Goal: Task Accomplishment & Management: Complete application form

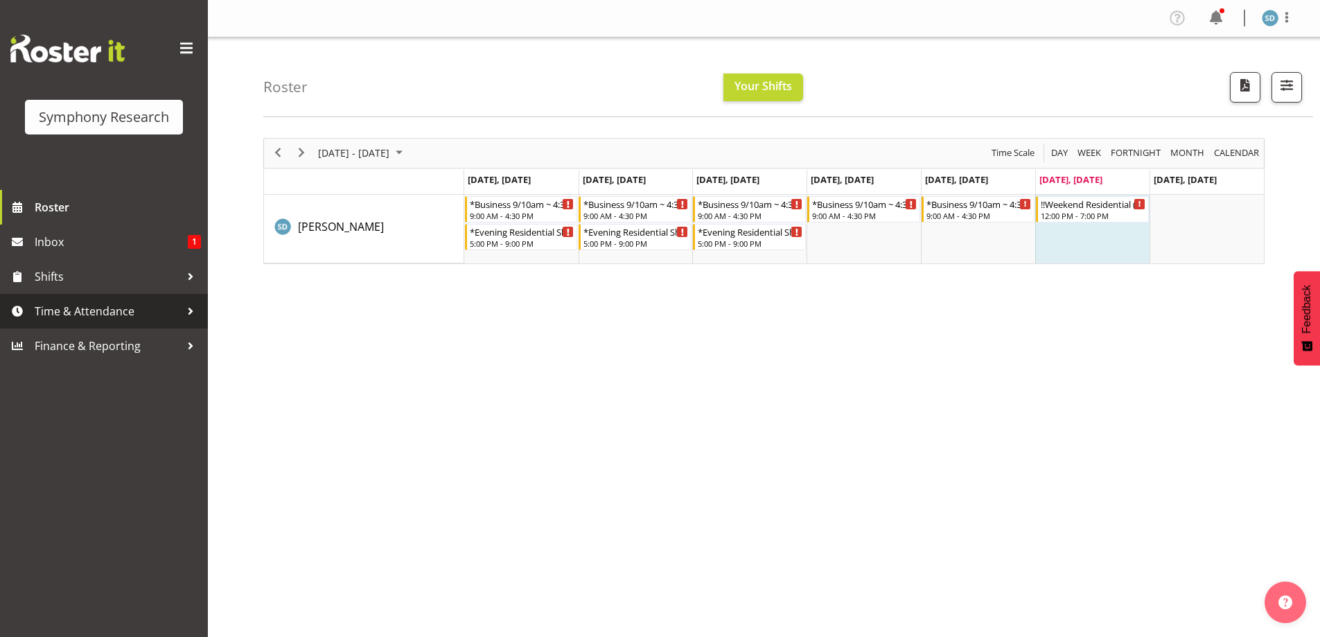
click at [59, 311] on span "Time & Attendance" at bounding box center [108, 311] width 146 height 21
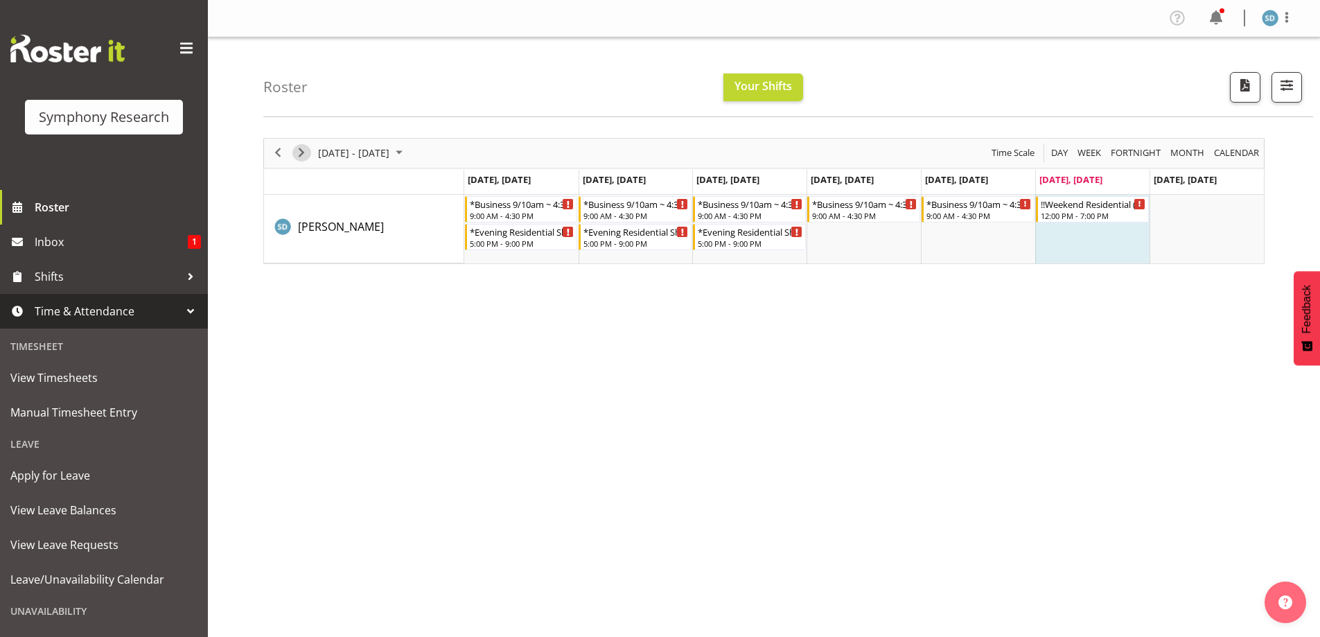
click at [304, 155] on span "Next" at bounding box center [301, 152] width 17 height 17
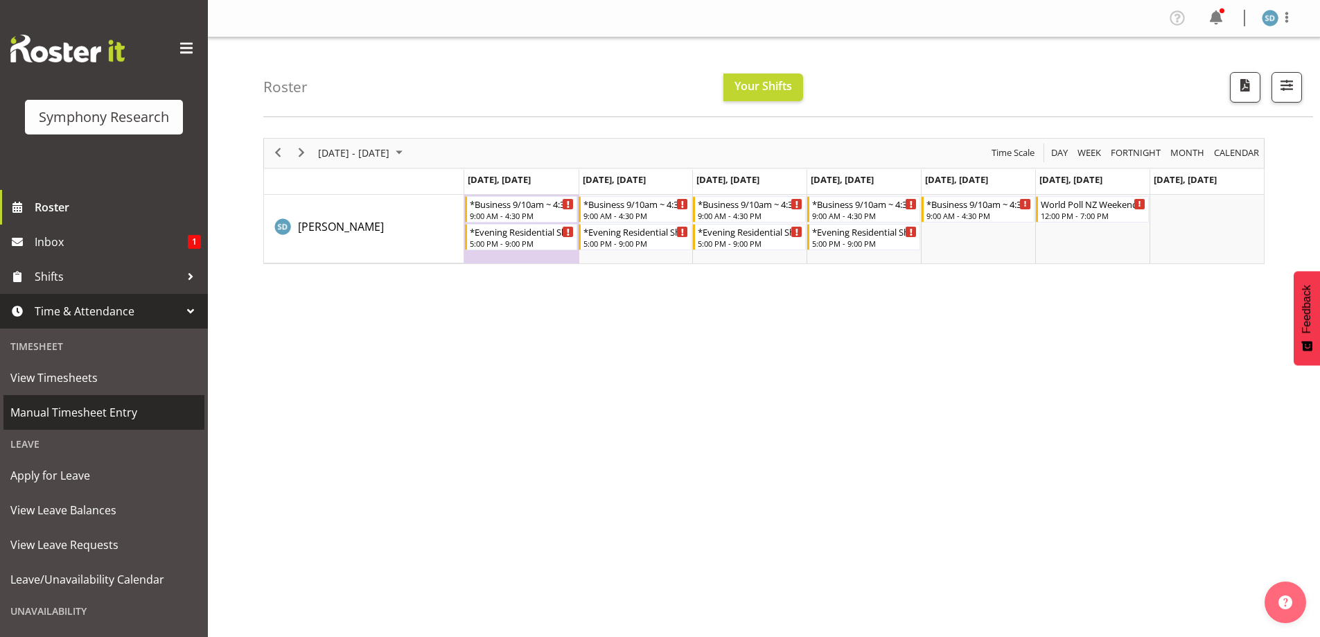
click at [107, 417] on span "Manual Timesheet Entry" at bounding box center [103, 412] width 187 height 21
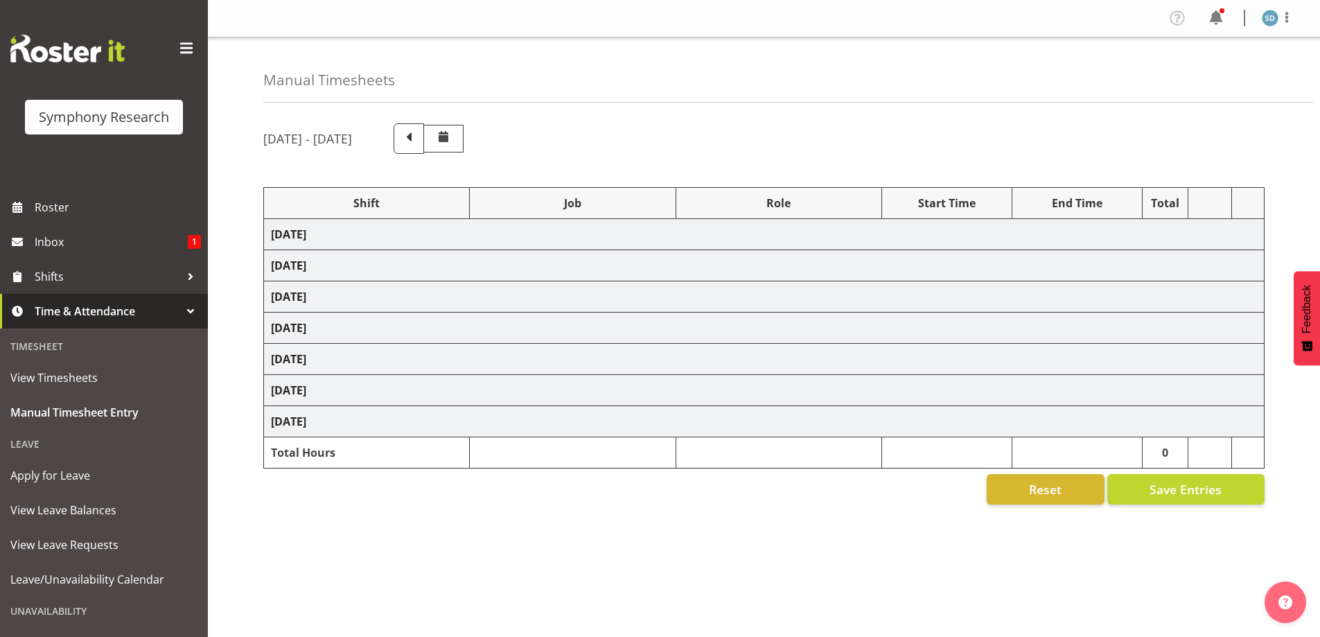
select select "81741"
select select "10587"
select select "47"
select select "48116"
select select "10633"
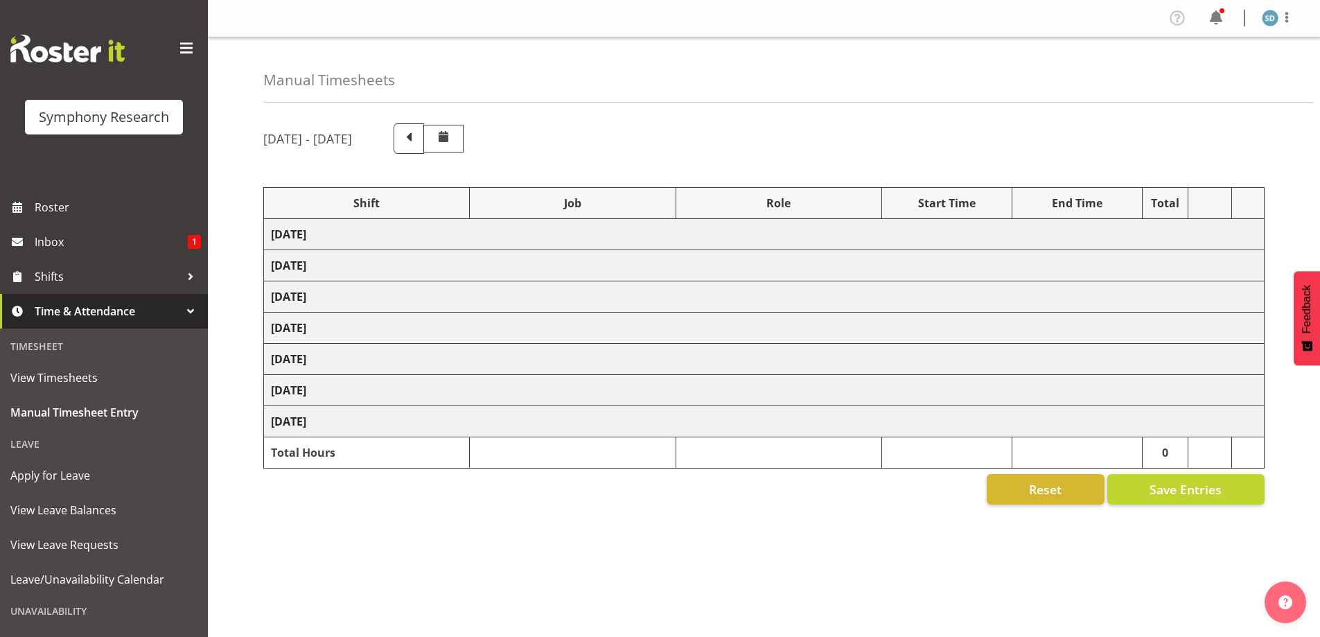
select select "47"
select select "26078"
select select "10633"
select select "47"
select select "48116"
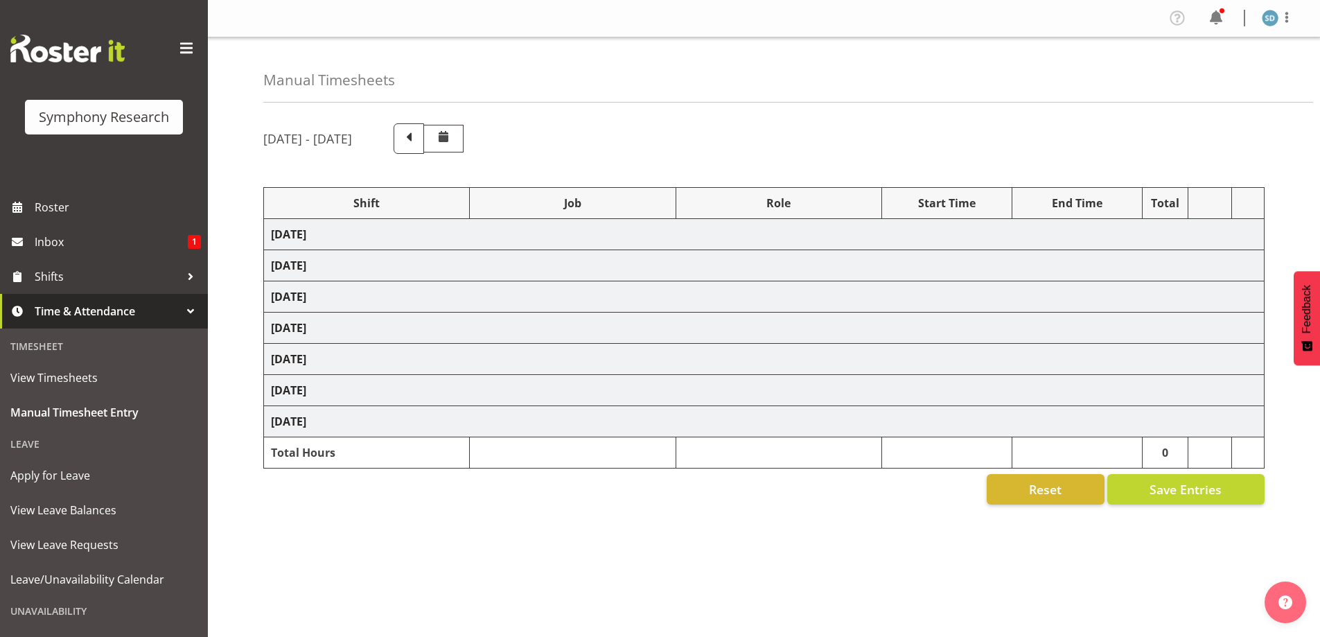
select select "10633"
select select "47"
select select "26078"
select select "10633"
select select "47"
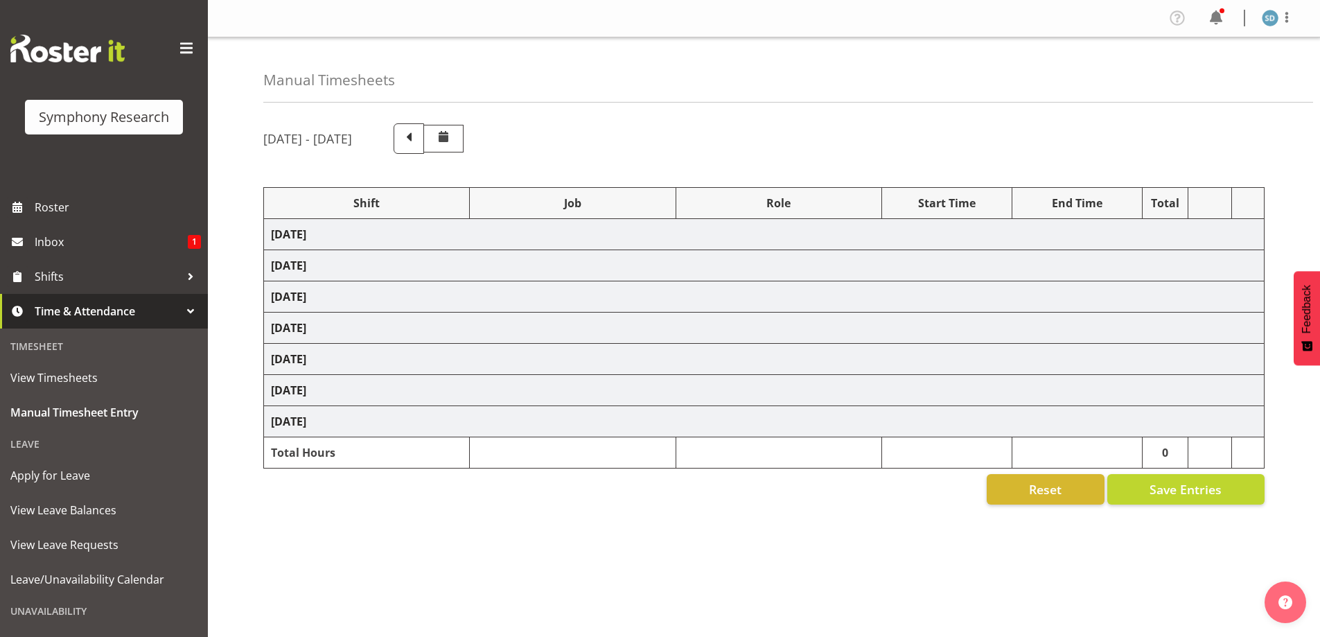
select select "48116"
select select "10633"
select select "47"
select select "26078"
select select "10633"
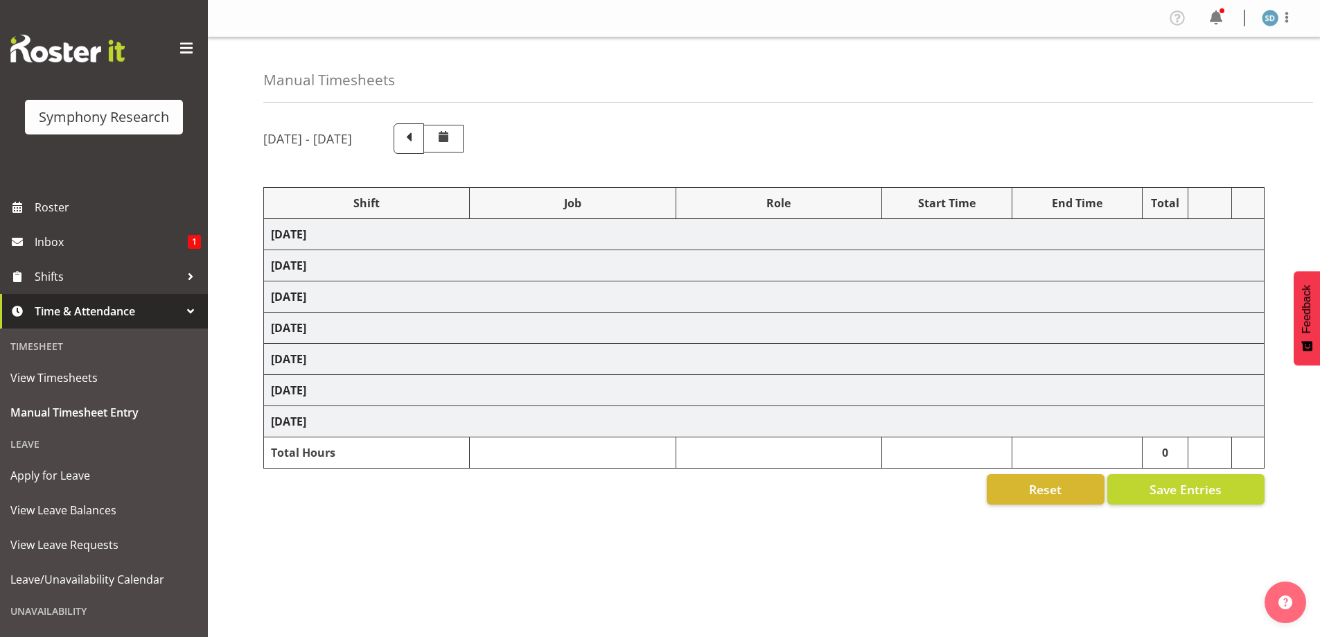
select select "47"
select select "26078"
select select "10633"
select select "47"
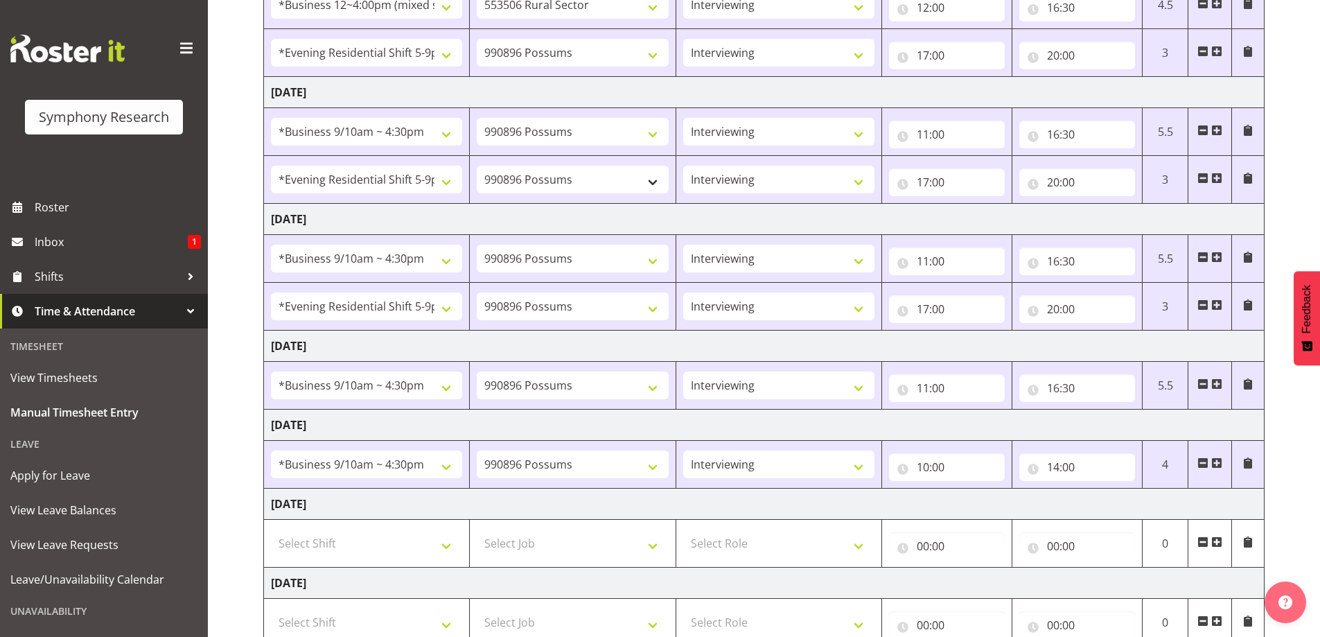
scroll to position [277, 0]
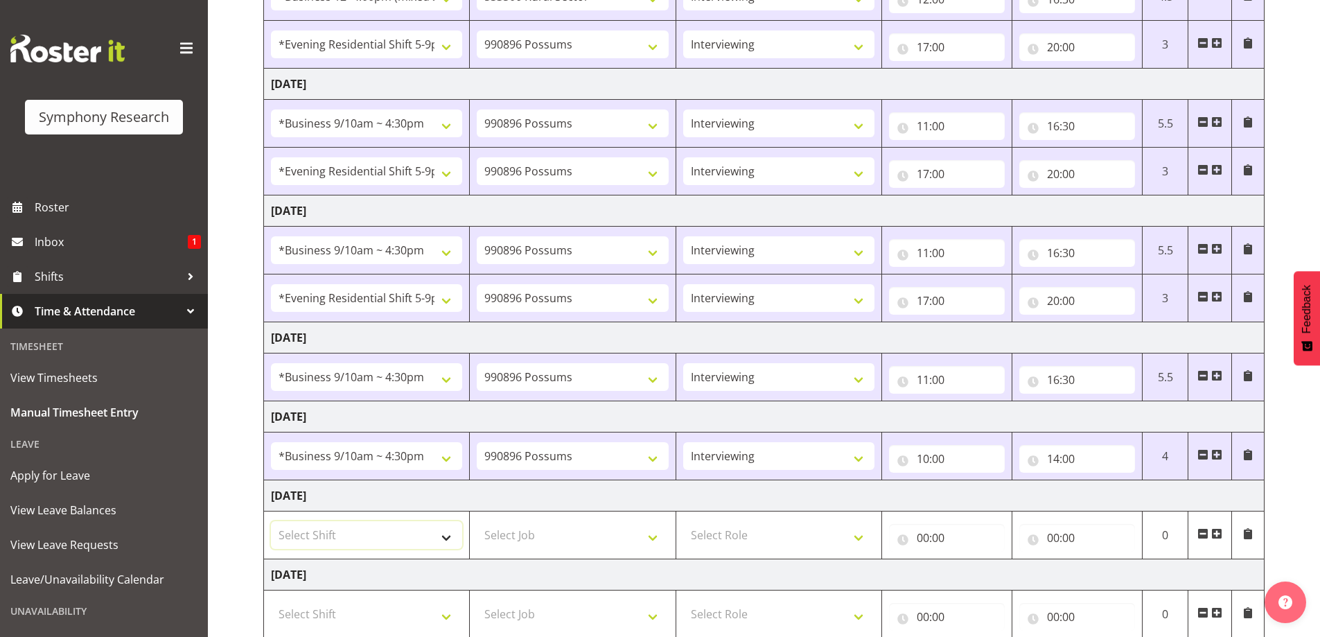
click at [442, 532] on select "Select Shift !!Weekend Residential (Roster IT Shift Label) *Business 9/10am ~ 4…" at bounding box center [366, 535] width 191 height 28
select select "17154"
click at [271, 521] on select "Select Shift !!Weekend Residential (Roster IT Shift Label) *Business 9/10am ~ 4…" at bounding box center [366, 535] width 191 height 28
click at [659, 534] on select "Select Job 550060 IF Admin 553492 World Poll Aus Wave 2 Main 2025 553493 World …" at bounding box center [572, 535] width 191 height 28
select select "10633"
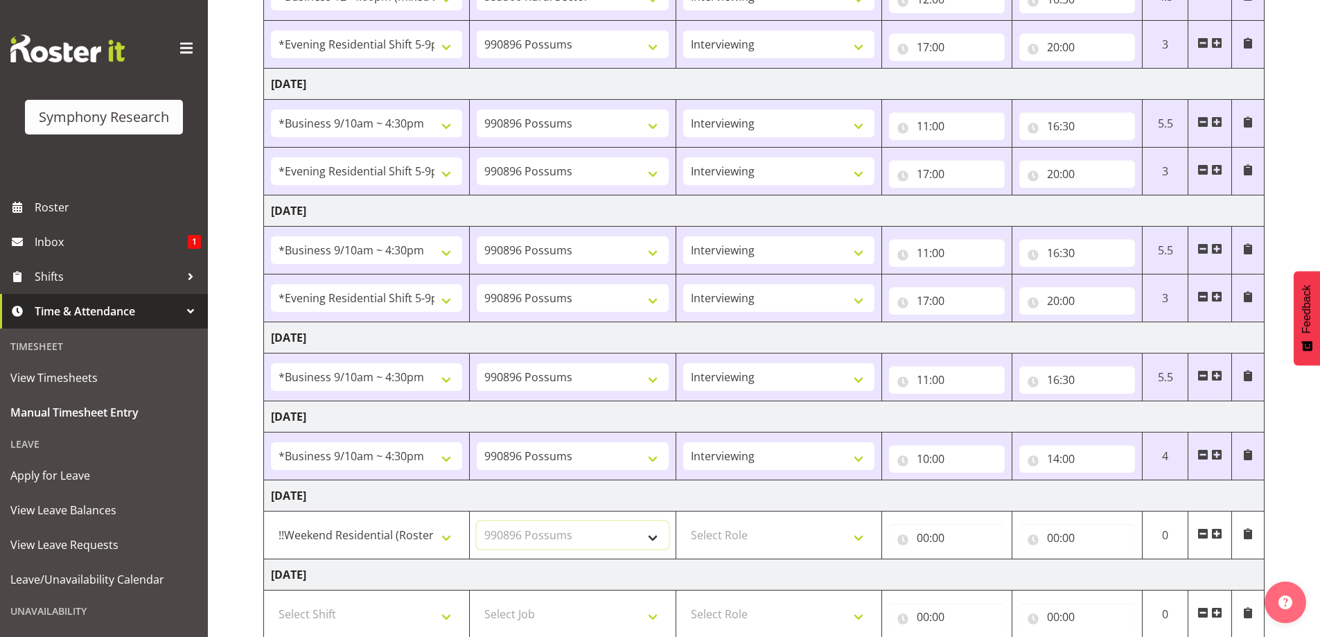
click at [477, 521] on select "Select Job 550060 IF Admin 553492 World Poll Aus Wave 2 Main 2025 553493 World …" at bounding box center [572, 535] width 191 height 28
click at [854, 538] on select "Select Role Briefing Interviewing" at bounding box center [778, 535] width 191 height 28
select select "47"
click at [683, 521] on select "Select Role Briefing Interviewing" at bounding box center [778, 535] width 191 height 28
click at [934, 539] on input "00:00" at bounding box center [947, 538] width 116 height 28
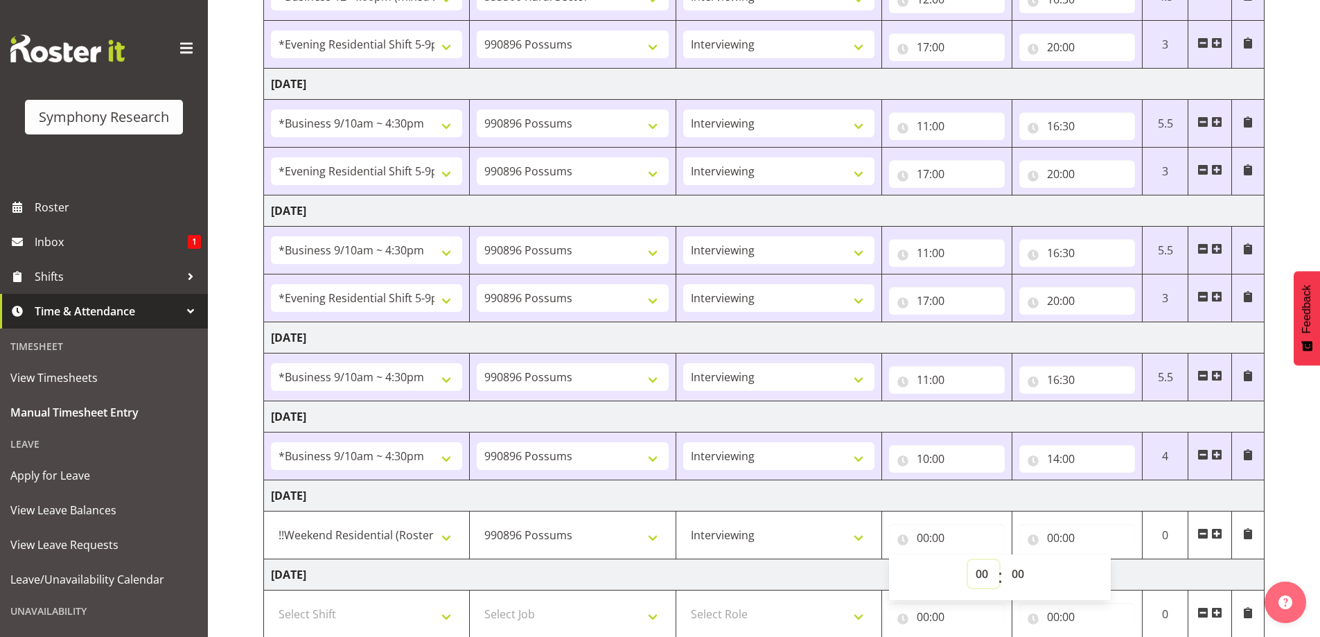
click at [982, 577] on select "00 01 02 03 04 05 06 07 08 09 10 11 12 13 14 15 16 17 18 19 20 21 22 23" at bounding box center [983, 574] width 31 height 28
select select "12"
click at [968, 560] on select "00 01 02 03 04 05 06 07 08 09 10 11 12 13 14 15 16 17 18 19 20 21 22 23" at bounding box center [983, 574] width 31 height 28
type input "12:00"
click at [1058, 536] on input "00:00" at bounding box center [1078, 538] width 116 height 28
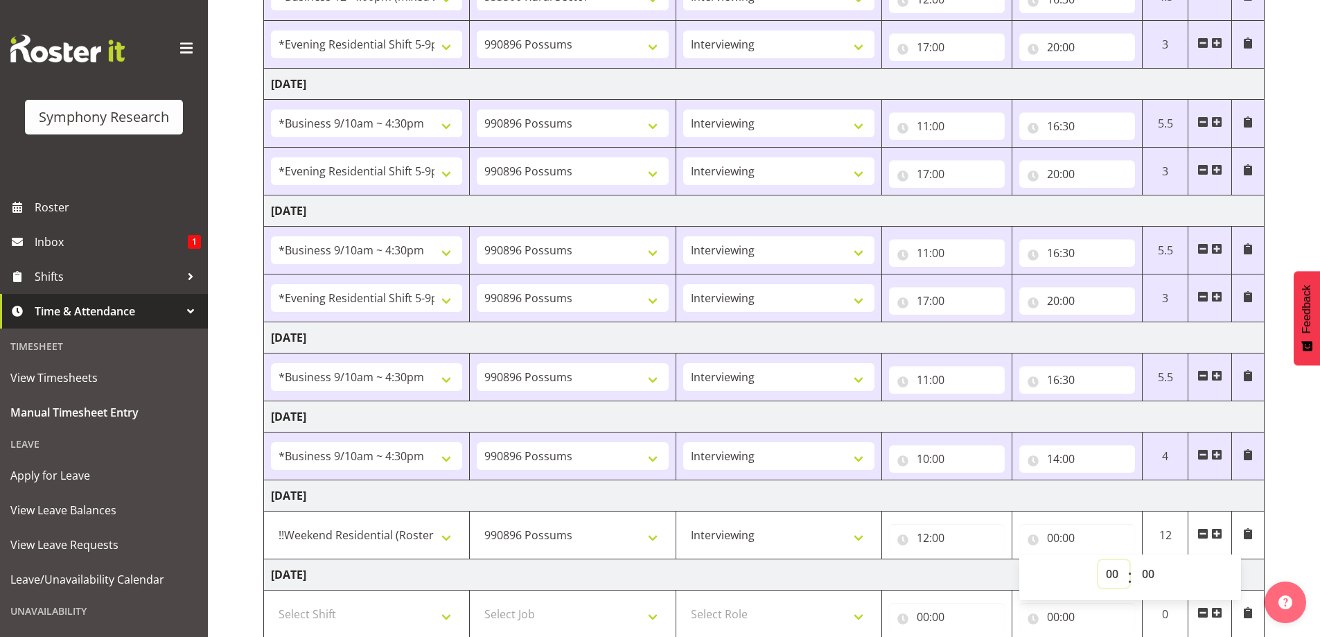
click at [1114, 572] on select "00 01 02 03 04 05 06 07 08 09 10 11 12 13 14 15 16 17 18 19 20 21 22 23" at bounding box center [1114, 574] width 31 height 28
select select "16"
click at [1099, 560] on select "00 01 02 03 04 05 06 07 08 09 10 11 12 13 14 15 16 17 18 19 20 21 22 23" at bounding box center [1114, 574] width 31 height 28
type input "16:00"
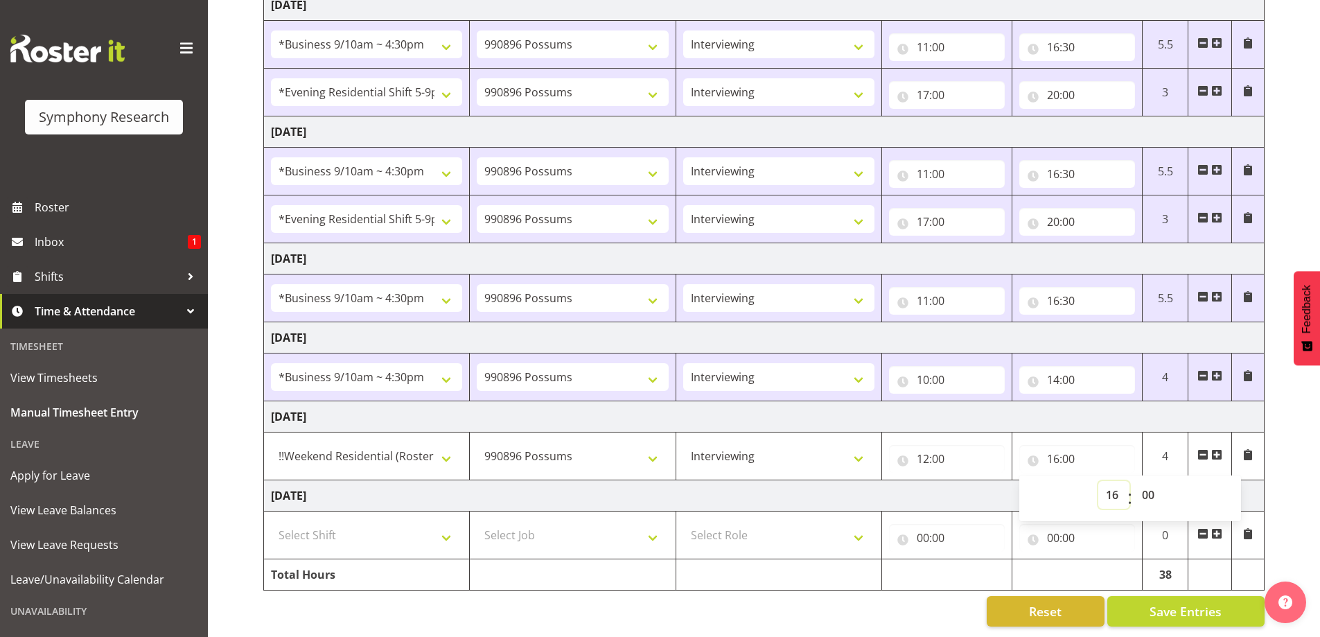
scroll to position [367, 0]
click at [1183, 609] on span "Save Entries" at bounding box center [1186, 611] width 72 height 18
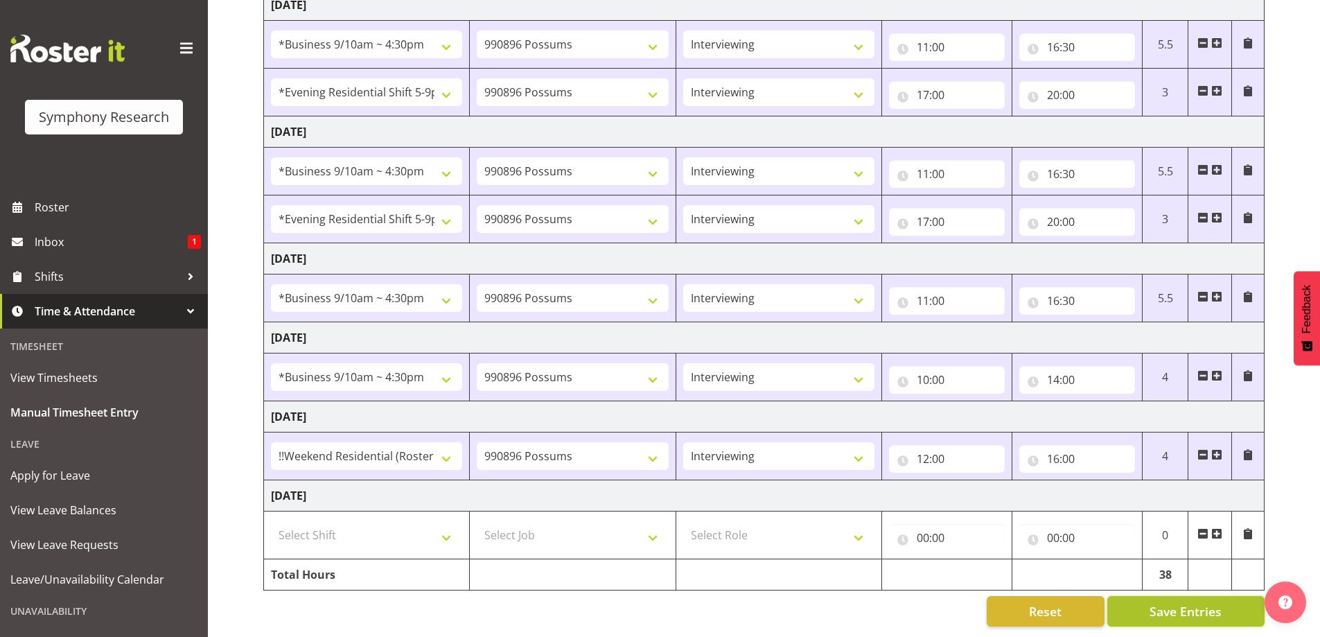
click at [1160, 607] on span "Save Entries" at bounding box center [1186, 611] width 72 height 18
click at [74, 204] on span "Roster" at bounding box center [118, 207] width 166 height 21
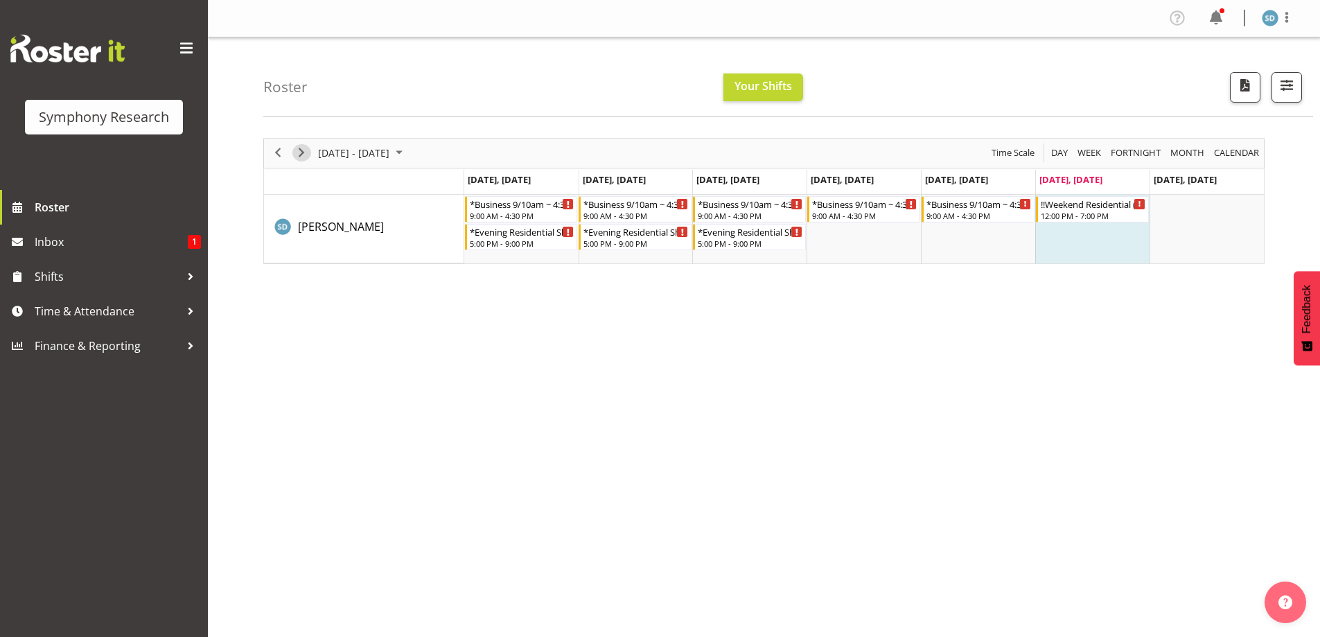
click at [299, 151] on span "Next" at bounding box center [301, 152] width 17 height 17
